Goal: Check status: Check status

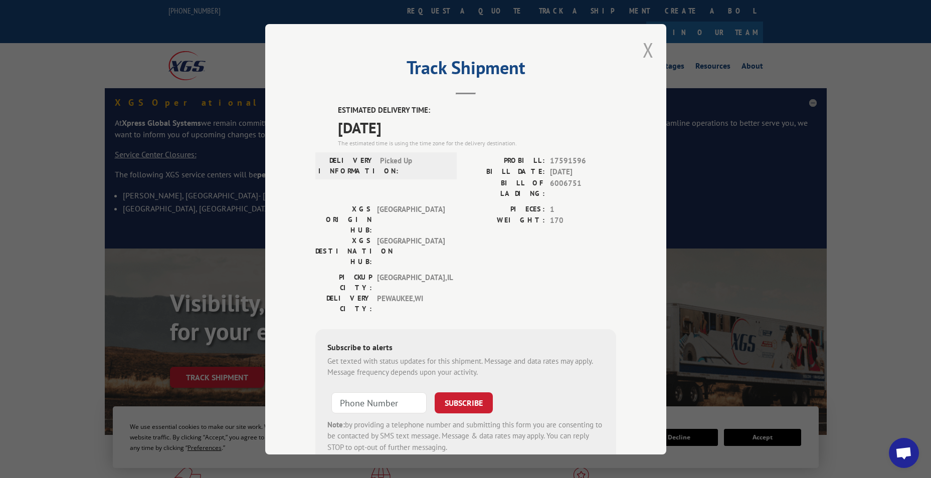
click at [643, 49] on button "Close modal" at bounding box center [648, 50] width 11 height 27
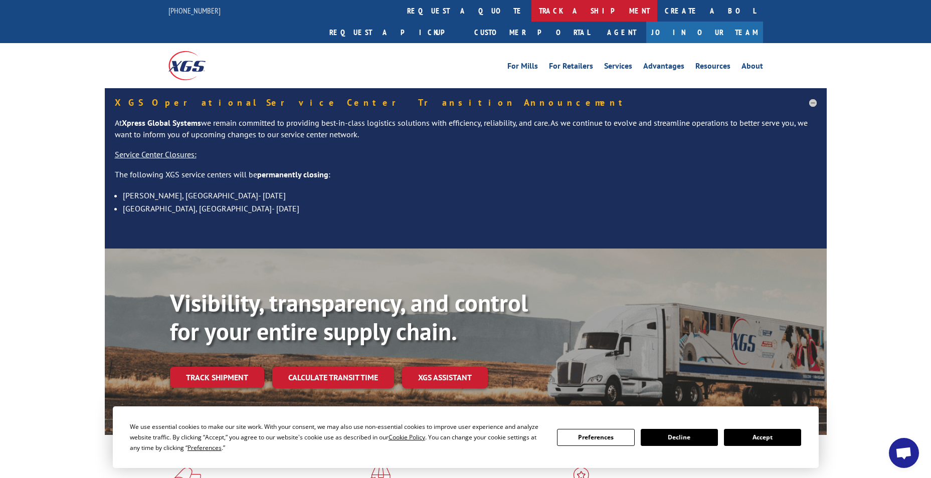
click at [531, 13] on link "track a shipment" at bounding box center [594, 11] width 126 height 22
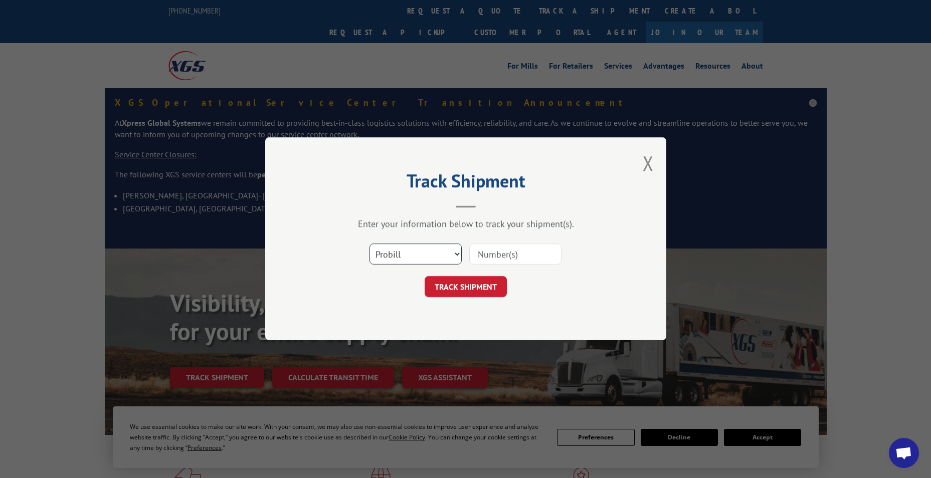
click at [390, 258] on select "Select category... Probill BOL PO" at bounding box center [415, 254] width 92 height 21
select select "bol"
click at [369, 244] on select "Select category... Probill BOL PO" at bounding box center [415, 254] width 92 height 21
paste input "470077532615"
type input "470077532615"
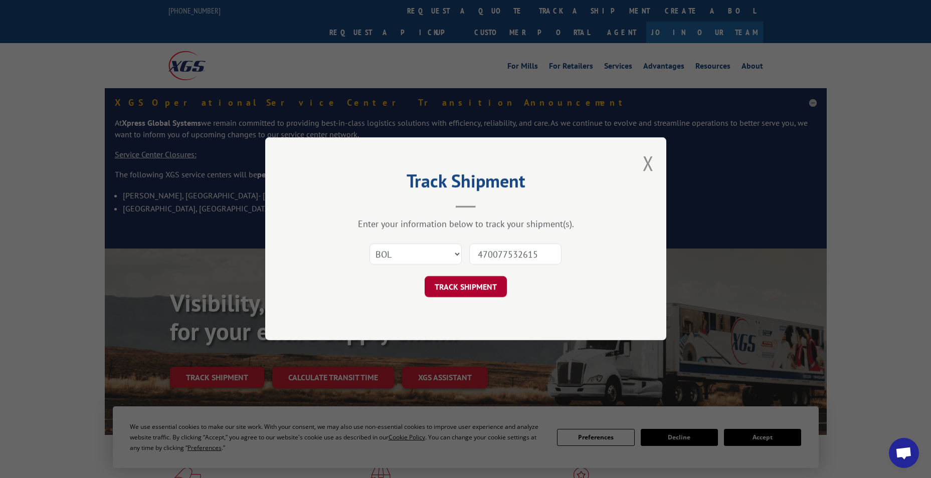
click at [476, 294] on button "TRACK SHIPMENT" at bounding box center [466, 287] width 82 height 21
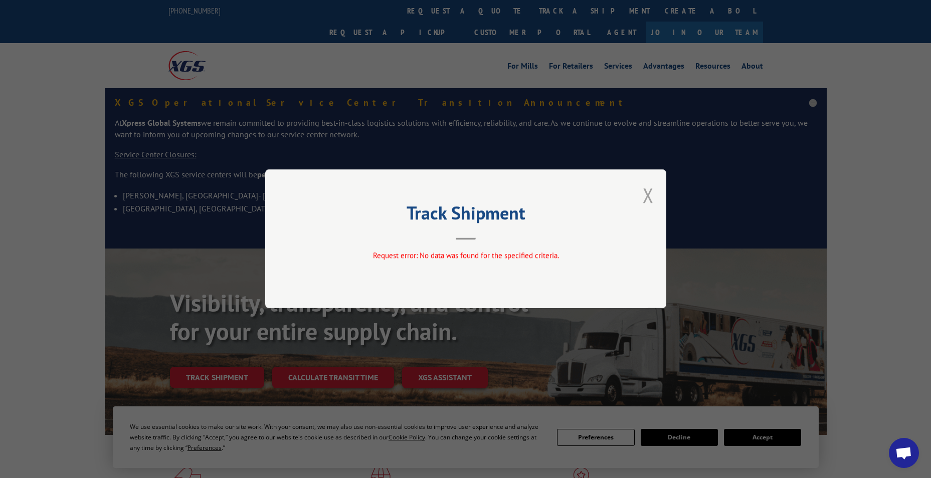
click at [653, 196] on button "Close modal" at bounding box center [648, 195] width 11 height 27
